Goal: Task Accomplishment & Management: Use online tool/utility

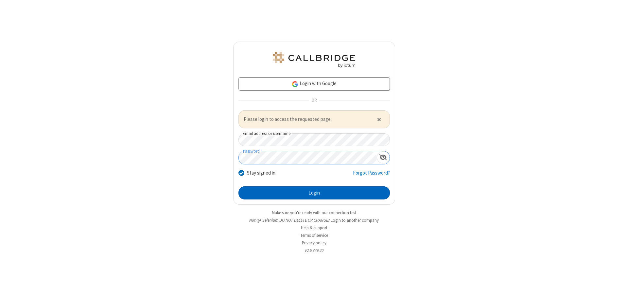
click at [314, 192] on button "Login" at bounding box center [313, 192] width 151 height 13
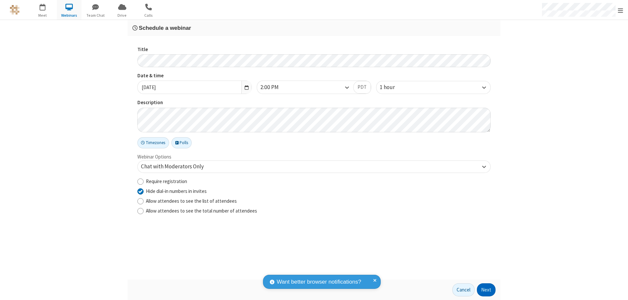
click at [486, 289] on button "Next" at bounding box center [486, 289] width 19 height 13
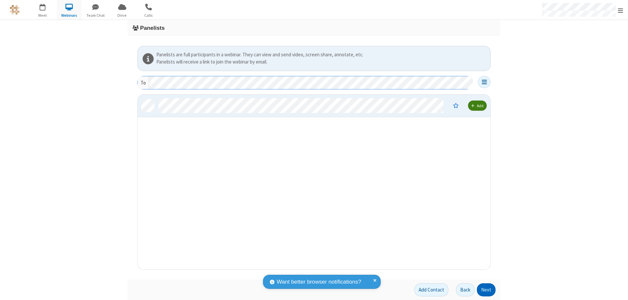
click at [486, 289] on button "Next" at bounding box center [486, 289] width 19 height 13
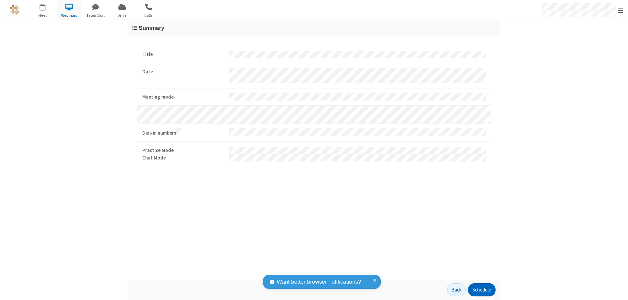
click at [482, 289] on button "Schedule" at bounding box center [481, 289] width 27 height 13
